Goal: Task Accomplishment & Management: Manage account settings

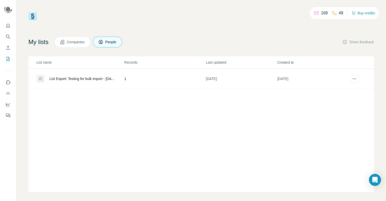
click at [72, 79] on div "List Export: Testing for bulk import - 20/08/2025 10:04" at bounding box center [83, 78] width 66 height 5
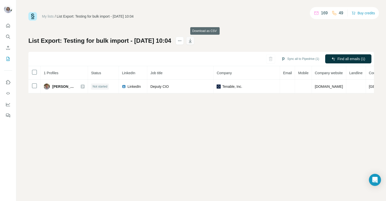
click at [193, 42] on icon "button" at bounding box center [190, 40] width 5 height 5
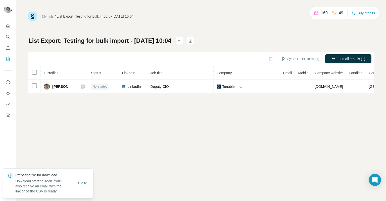
click at [229, 26] on div "My lists / List Export: Testing for bulk import - 20/08/2025 10:04 169 49 Buy c…" at bounding box center [201, 52] width 346 height 81
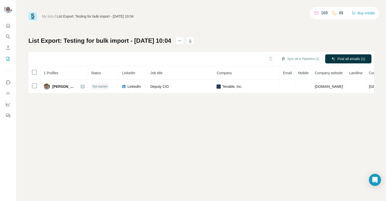
click at [166, 28] on div "My lists / List Export: Testing for bulk import - 20/08/2025 10:04 169 49 Buy c…" at bounding box center [201, 52] width 346 height 81
